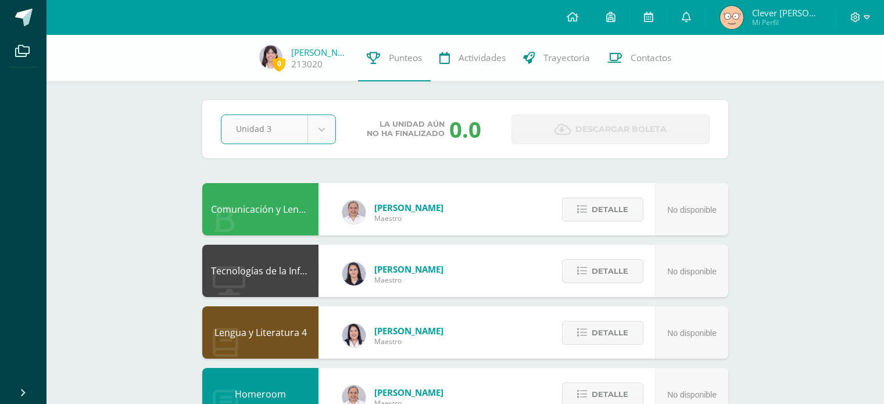
select select "Unidad 3"
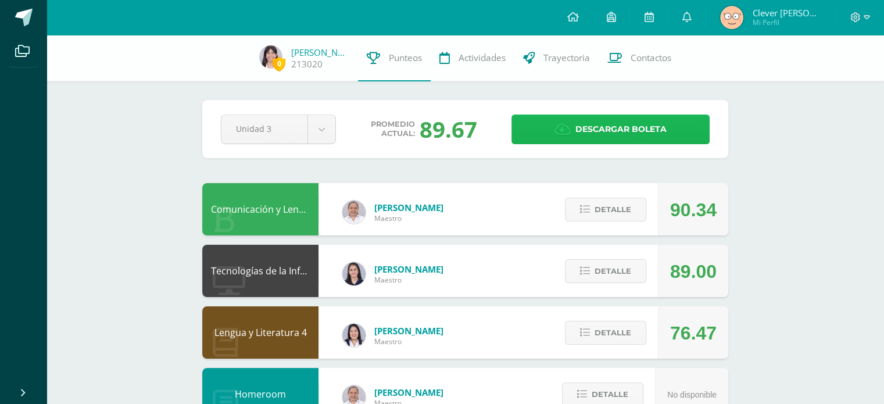
click at [576, 134] on span "Descargar boleta" at bounding box center [620, 129] width 91 height 28
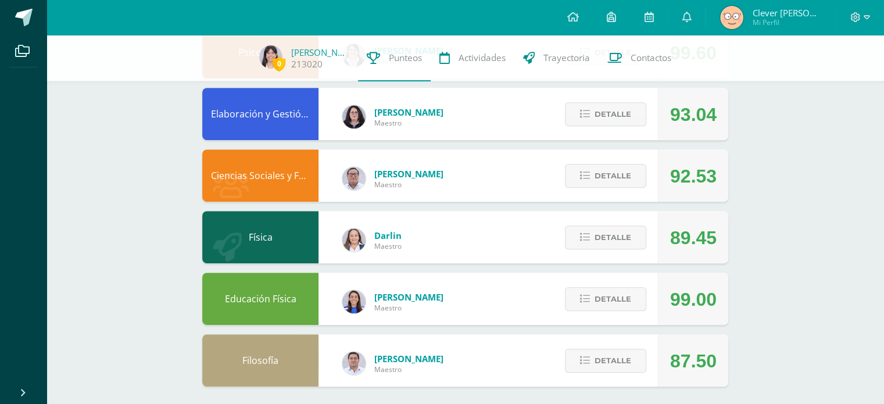
scroll to position [532, 0]
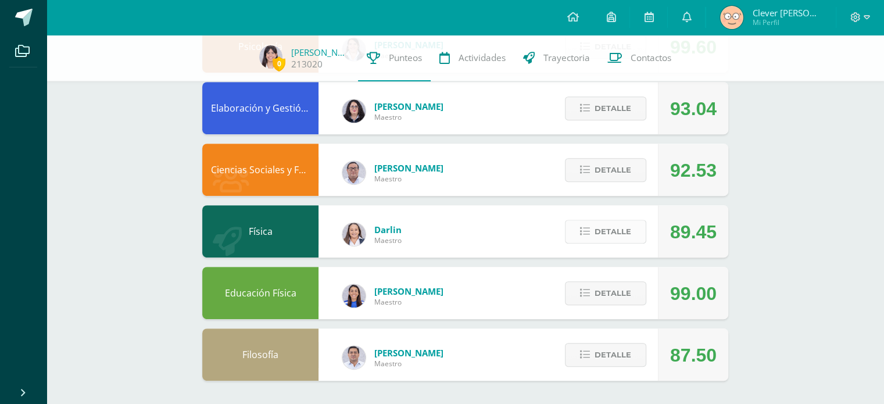
click at [587, 232] on icon at bounding box center [585, 232] width 10 height 10
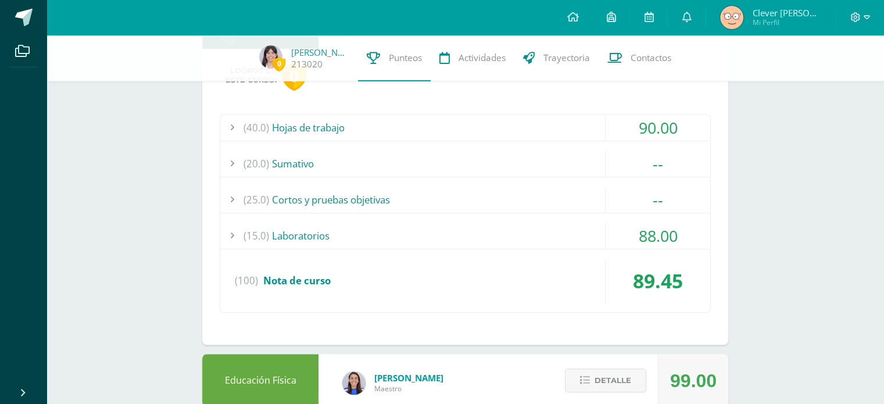
scroll to position [745, 0]
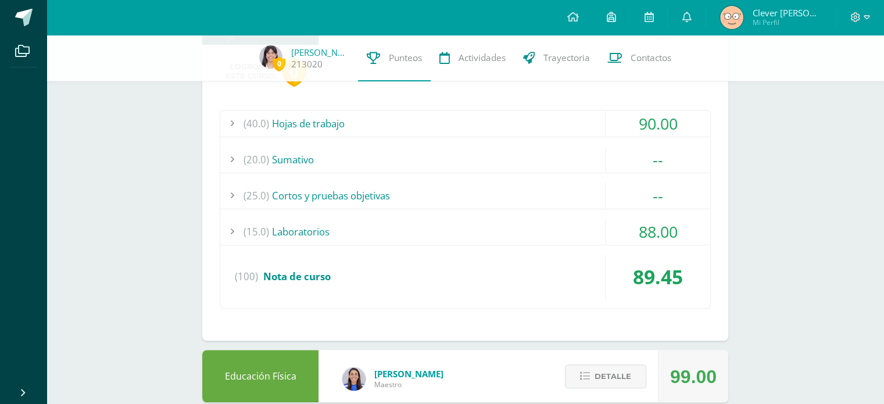
click at [489, 118] on div "(40.0) Hojas de trabajo" at bounding box center [465, 123] width 490 height 26
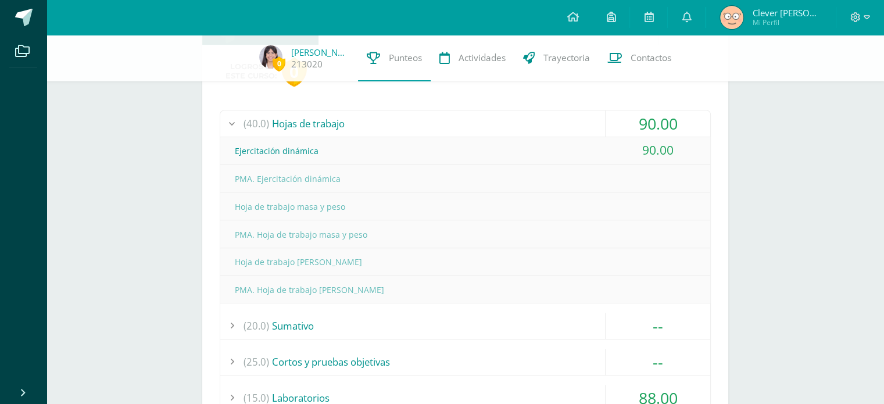
click at [489, 118] on div "(40.0) Hojas de trabajo" at bounding box center [465, 123] width 490 height 26
